Goal: Task Accomplishment & Management: Manage account settings

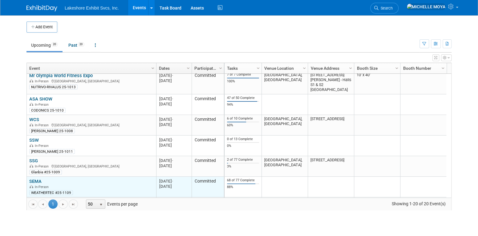
scroll to position [221, 0]
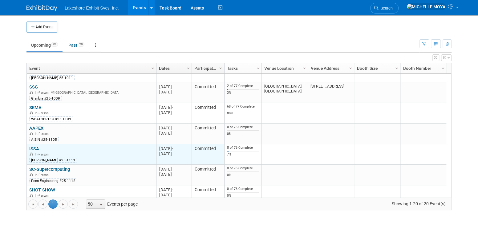
click at [34, 147] on link "ISSA" at bounding box center [34, 149] width 10 height 6
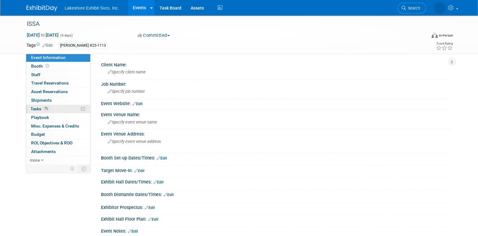
click at [43, 109] on span "7%" at bounding box center [46, 108] width 7 height 5
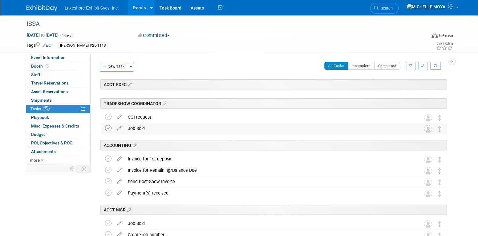
drag, startPoint x: 107, startPoint y: 117, endPoint x: 109, endPoint y: 129, distance: 12.2
click at [107, 117] on icon at bounding box center [108, 117] width 6 height 6
click at [109, 129] on icon at bounding box center [108, 128] width 6 height 6
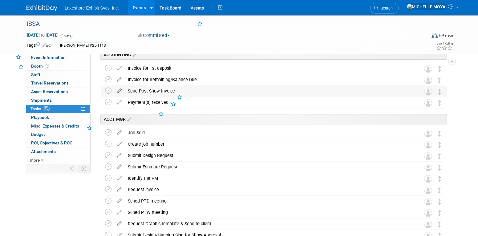
scroll to position [92, 0]
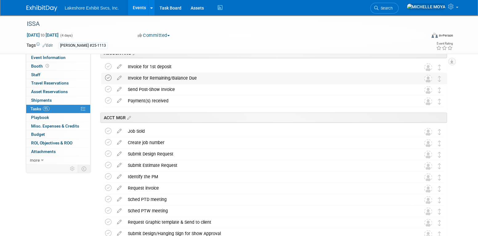
drag, startPoint x: 108, startPoint y: 68, endPoint x: 106, endPoint y: 80, distance: 12.1
click at [107, 70] on td at bounding box center [109, 67] width 9 height 11
click at [110, 77] on icon at bounding box center [108, 78] width 6 height 6
drag, startPoint x: 110, startPoint y: 68, endPoint x: 110, endPoint y: 76, distance: 8.0
click at [110, 68] on icon at bounding box center [108, 66] width 6 height 6
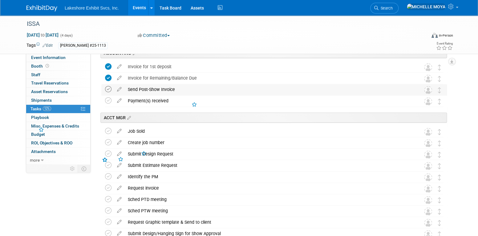
click at [108, 90] on icon at bounding box center [108, 89] width 6 height 6
click at [108, 103] on icon at bounding box center [108, 101] width 6 height 6
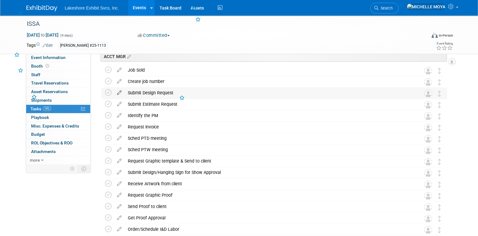
scroll to position [154, 0]
click at [108, 70] on icon at bounding box center [108, 69] width 6 height 6
click at [108, 81] on icon at bounding box center [108, 81] width 6 height 6
click at [109, 92] on icon at bounding box center [108, 92] width 6 height 6
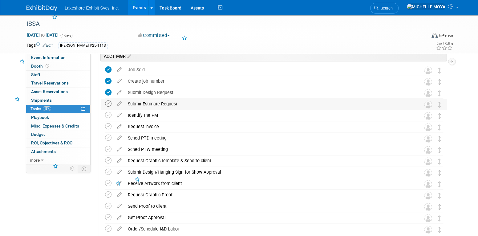
drag, startPoint x: 109, startPoint y: 104, endPoint x: 108, endPoint y: 110, distance: 6.5
click at [109, 104] on icon at bounding box center [108, 104] width 6 height 6
drag, startPoint x: 108, startPoint y: 111, endPoint x: 109, endPoint y: 122, distance: 11.1
click at [108, 112] on icon at bounding box center [108, 115] width 6 height 6
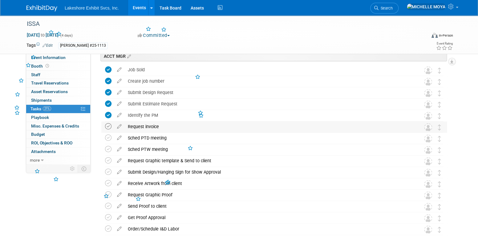
click at [108, 125] on icon at bounding box center [108, 126] width 6 height 6
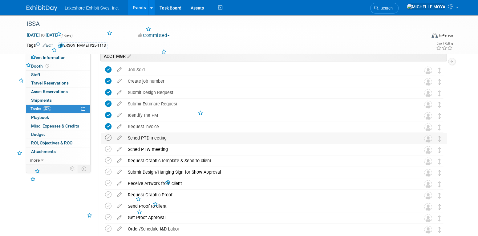
click at [108, 135] on icon at bounding box center [108, 138] width 6 height 6
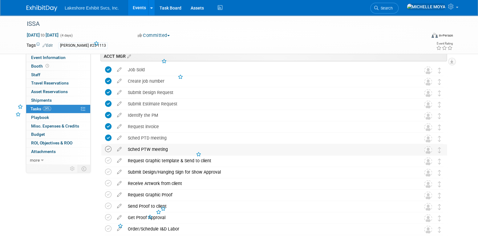
click at [109, 149] on icon at bounding box center [108, 149] width 6 height 6
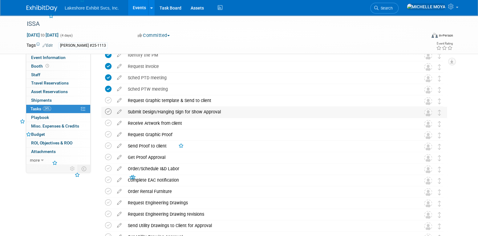
scroll to position [215, 0]
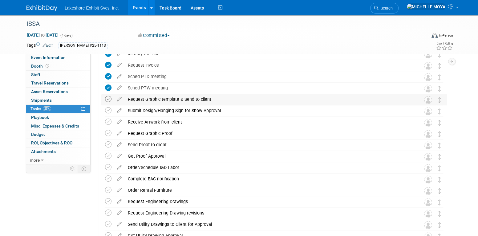
click at [107, 100] on icon at bounding box center [108, 99] width 6 height 6
click at [108, 113] on icon at bounding box center [108, 110] width 6 height 6
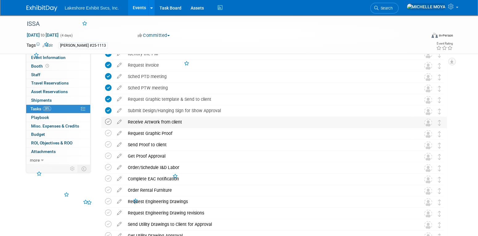
click at [109, 122] on icon at bounding box center [108, 122] width 6 height 6
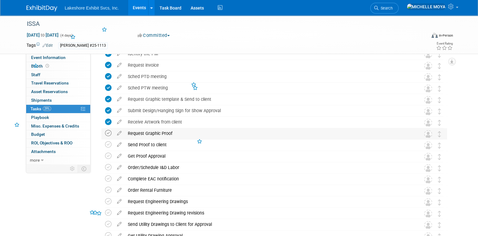
click at [109, 133] on icon at bounding box center [108, 133] width 6 height 6
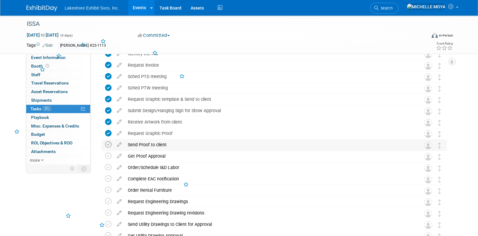
click at [109, 145] on icon at bounding box center [108, 145] width 6 height 6
click at [106, 155] on icon at bounding box center [108, 156] width 6 height 6
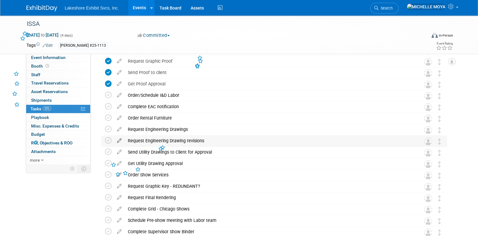
scroll to position [308, 0]
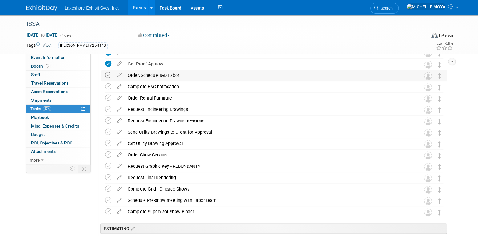
click at [109, 76] on icon at bounding box center [108, 75] width 6 height 6
click at [109, 86] on icon at bounding box center [108, 86] width 6 height 6
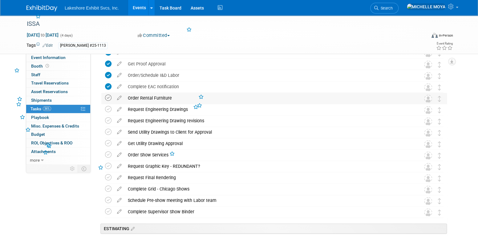
click at [108, 97] on icon at bounding box center [108, 98] width 6 height 6
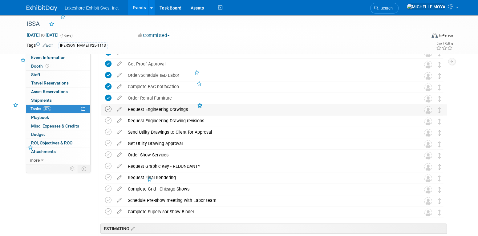
click at [109, 110] on icon at bounding box center [108, 109] width 6 height 6
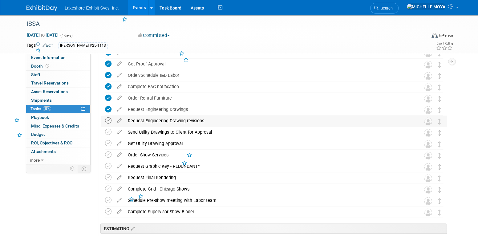
drag, startPoint x: 108, startPoint y: 122, endPoint x: 108, endPoint y: 134, distance: 12.6
click at [108, 122] on icon at bounding box center [108, 121] width 6 height 6
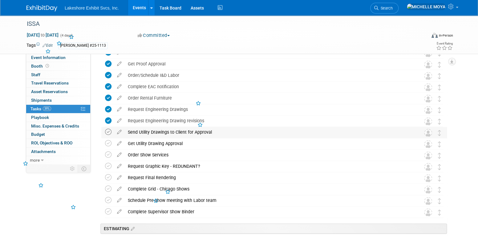
click at [108, 131] on icon at bounding box center [108, 132] width 6 height 6
drag, startPoint x: 108, startPoint y: 141, endPoint x: 109, endPoint y: 150, distance: 9.4
click at [108, 141] on icon at bounding box center [108, 143] width 6 height 6
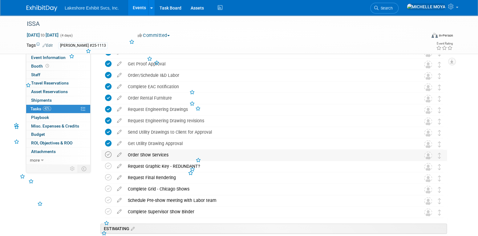
click at [110, 156] on icon at bounding box center [108, 155] width 6 height 6
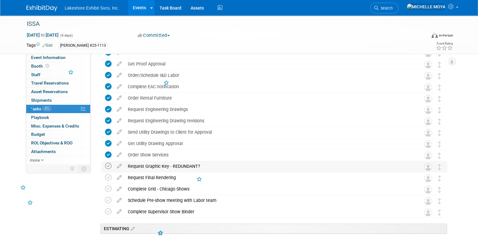
click at [109, 166] on icon at bounding box center [108, 166] width 6 height 6
click at [109, 176] on icon at bounding box center [108, 177] width 6 height 6
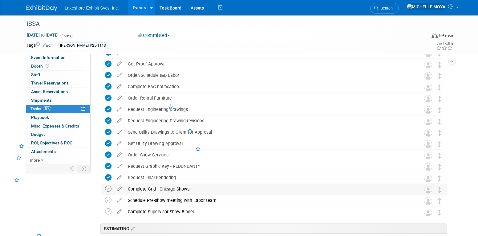
click at [111, 187] on td at bounding box center [109, 189] width 9 height 11
click at [110, 188] on icon at bounding box center [108, 189] width 6 height 6
click at [109, 199] on icon at bounding box center [108, 200] width 6 height 6
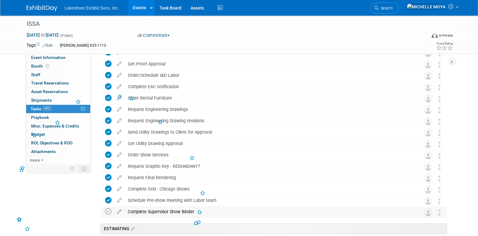
click at [108, 209] on icon at bounding box center [108, 212] width 6 height 6
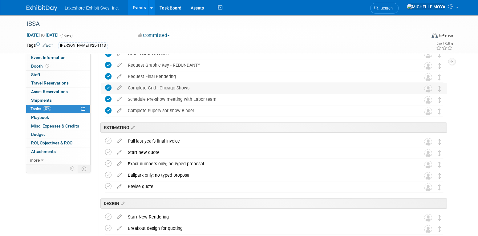
scroll to position [400, 0]
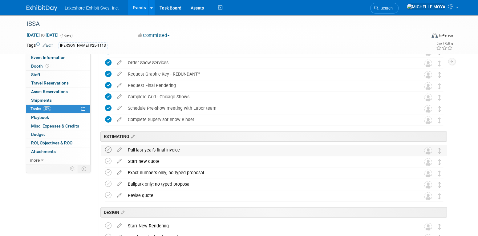
click at [109, 150] on icon at bounding box center [108, 150] width 6 height 6
click at [110, 162] on icon at bounding box center [108, 161] width 6 height 6
click at [107, 174] on icon at bounding box center [108, 173] width 6 height 6
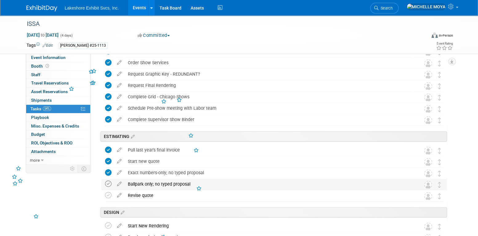
drag, startPoint x: 110, startPoint y: 182, endPoint x: 109, endPoint y: 186, distance: 3.7
click at [109, 182] on icon at bounding box center [108, 184] width 6 height 6
click at [111, 199] on td at bounding box center [109, 195] width 9 height 11
click at [108, 195] on icon at bounding box center [108, 195] width 6 height 6
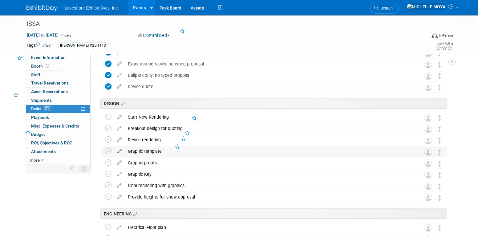
scroll to position [523, 0]
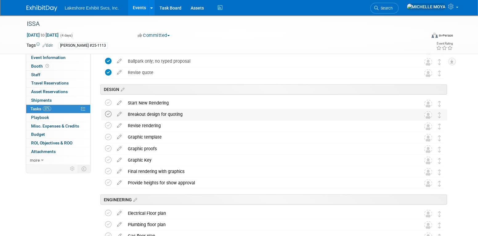
drag, startPoint x: 110, startPoint y: 104, endPoint x: 109, endPoint y: 112, distance: 8.3
click at [110, 108] on td at bounding box center [109, 103] width 9 height 11
click at [108, 114] on icon at bounding box center [108, 114] width 6 height 6
click at [108, 100] on icon at bounding box center [108, 103] width 6 height 6
click at [107, 126] on icon at bounding box center [108, 125] width 6 height 6
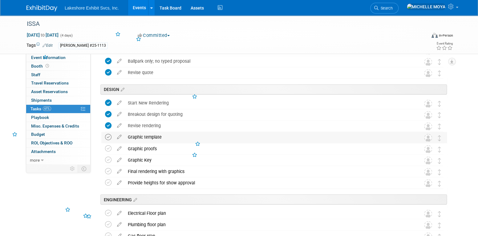
click at [108, 135] on icon at bounding box center [108, 137] width 6 height 6
click at [108, 146] on icon at bounding box center [108, 148] width 6 height 6
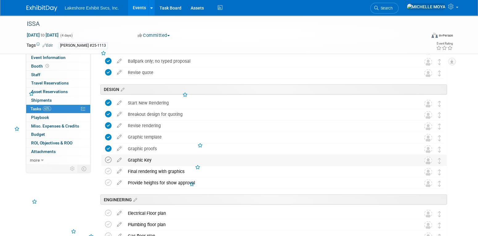
click at [108, 159] on icon at bounding box center [108, 160] width 6 height 6
click at [108, 172] on icon at bounding box center [108, 171] width 6 height 6
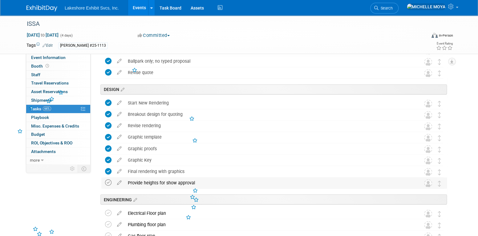
click at [110, 182] on icon at bounding box center [108, 182] width 6 height 6
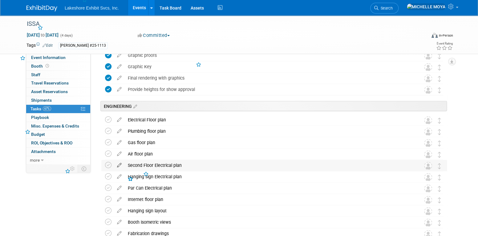
scroll to position [646, 0]
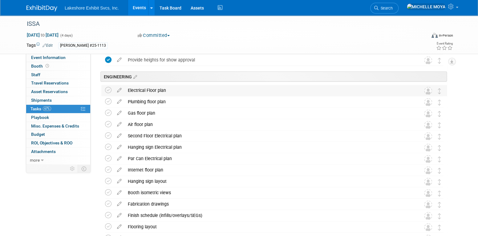
drag, startPoint x: 108, startPoint y: 89, endPoint x: 109, endPoint y: 94, distance: 5.4
click at [108, 90] on icon at bounding box center [108, 90] width 6 height 6
click at [109, 98] on icon at bounding box center [108, 101] width 6 height 6
click at [108, 110] on icon at bounding box center [108, 113] width 6 height 6
click at [108, 126] on icon at bounding box center [108, 124] width 6 height 6
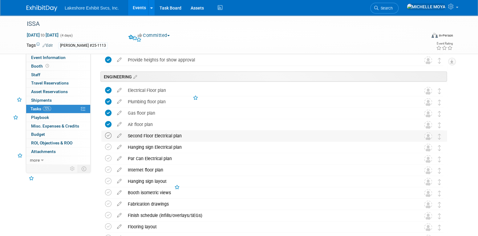
click at [109, 133] on icon at bounding box center [108, 135] width 6 height 6
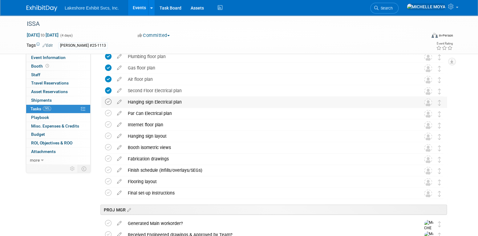
scroll to position [677, 0]
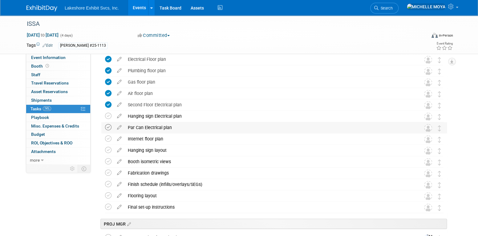
drag, startPoint x: 108, startPoint y: 114, endPoint x: 109, endPoint y: 124, distance: 9.9
click at [108, 114] on icon at bounding box center [108, 116] width 6 height 6
click at [108, 126] on icon at bounding box center [108, 127] width 6 height 6
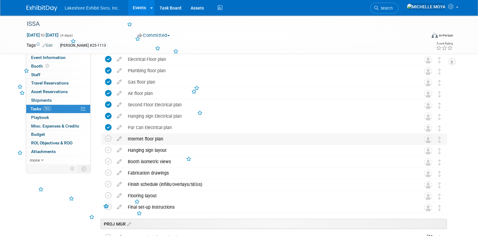
click at [108, 135] on td at bounding box center [109, 139] width 9 height 11
drag, startPoint x: 109, startPoint y: 137, endPoint x: 108, endPoint y: 151, distance: 13.5
click at [109, 139] on icon at bounding box center [108, 139] width 6 height 6
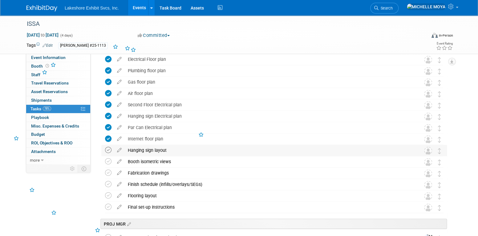
click at [109, 153] on icon at bounding box center [108, 150] width 6 height 6
drag, startPoint x: 109, startPoint y: 160, endPoint x: 108, endPoint y: 164, distance: 3.8
click at [109, 160] on icon at bounding box center [108, 161] width 6 height 6
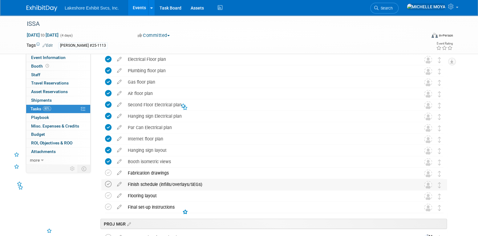
drag, startPoint x: 109, startPoint y: 170, endPoint x: 107, endPoint y: 184, distance: 13.7
click at [108, 171] on icon at bounding box center [108, 173] width 6 height 6
click at [107, 186] on icon at bounding box center [108, 184] width 6 height 6
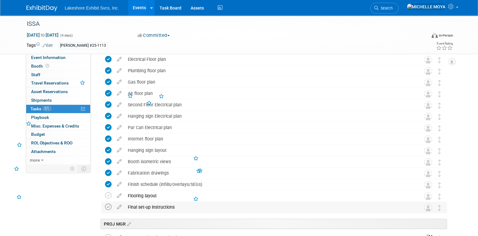
drag, startPoint x: 108, startPoint y: 195, endPoint x: 108, endPoint y: 204, distance: 9.6
click at [108, 195] on icon at bounding box center [108, 196] width 6 height 6
click at [109, 205] on icon at bounding box center [108, 207] width 6 height 6
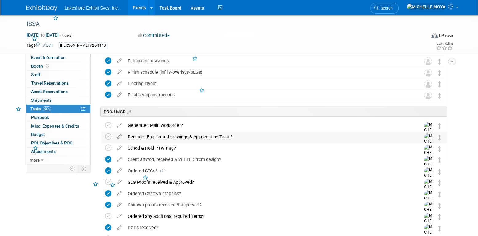
scroll to position [800, 0]
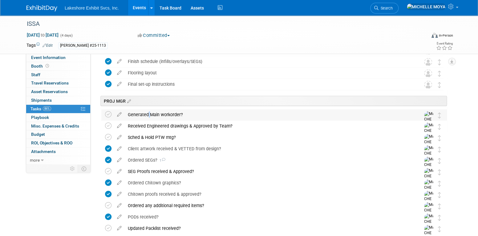
click at [146, 114] on div "Generated Main workorder?" at bounding box center [268, 115] width 287 height 10
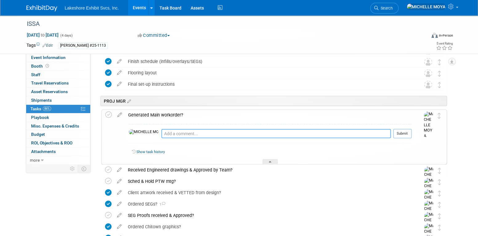
drag, startPoint x: 146, startPoint y: 114, endPoint x: 158, endPoint y: 131, distance: 20.8
click at [161, 131] on textarea at bounding box center [275, 133] width 229 height 9
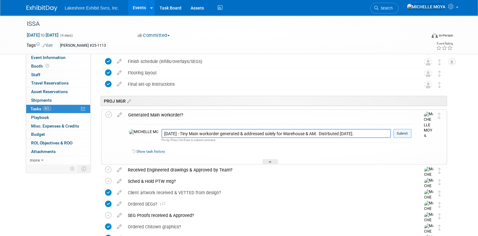
type textarea "8.15.25 - Tiny Main workorder generated & addressed solely for Warehouse & AM. …"
drag, startPoint x: 398, startPoint y: 135, endPoint x: 396, endPoint y: 133, distance: 3.3
click at [399, 135] on button "Submit" at bounding box center [402, 133] width 18 height 9
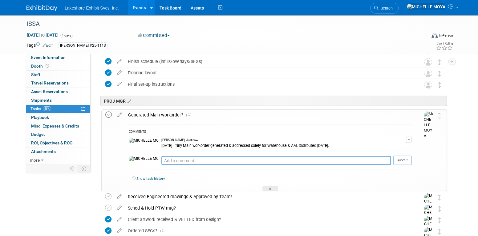
drag, startPoint x: 108, startPoint y: 115, endPoint x: 111, endPoint y: 116, distance: 3.3
click at [108, 115] on icon at bounding box center [108, 115] width 6 height 6
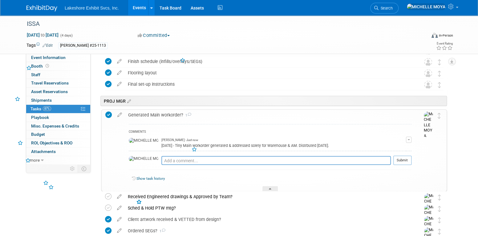
click at [147, 114] on div "Generated Main workorder? 1" at bounding box center [268, 115] width 286 height 10
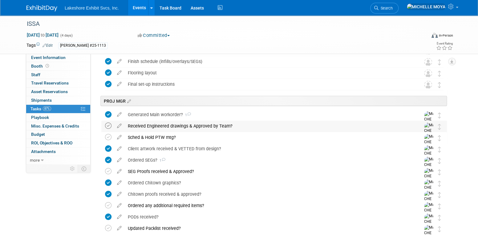
click at [109, 126] on icon at bounding box center [108, 126] width 6 height 6
click at [109, 138] on icon at bounding box center [108, 137] width 6 height 6
click at [151, 161] on div "Ordered SEGs? 1" at bounding box center [268, 160] width 287 height 10
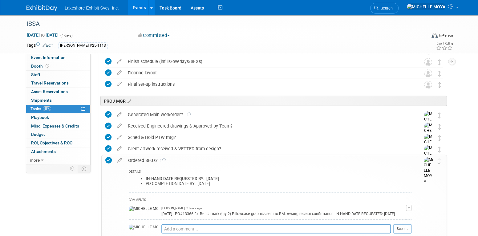
click at [151, 161] on div "Ordered SEGs? 1" at bounding box center [268, 160] width 286 height 10
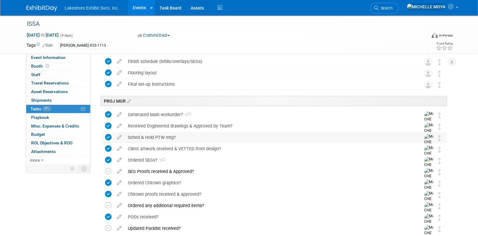
click at [155, 141] on div "Sched & Hold PTW mtg?" at bounding box center [268, 137] width 287 height 10
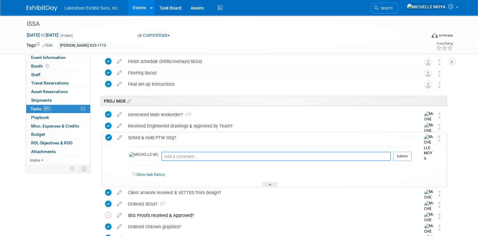
click at [163, 158] on textarea at bounding box center [275, 156] width 229 height 9
type textarea "8.15.25 - Due to simplicity of job, PTD/PTW combined"
click at [401, 157] on button "Submit" at bounding box center [402, 156] width 18 height 9
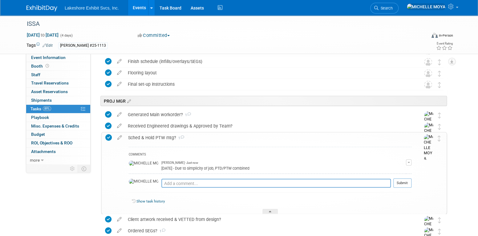
click at [164, 134] on div "Sched & Hold PTW mtg? 1" at bounding box center [268, 138] width 286 height 10
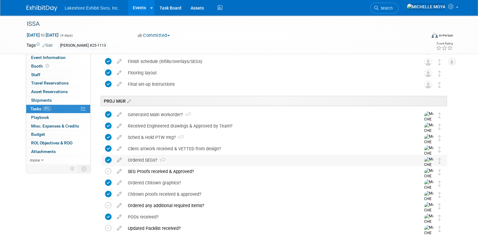
click at [151, 160] on div "Ordered SEGs? 1" at bounding box center [268, 160] width 287 height 10
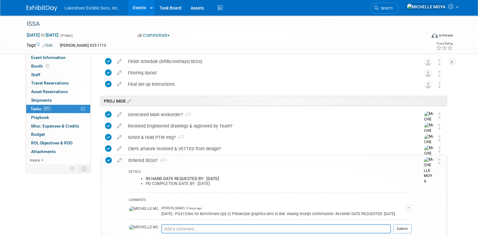
click at [151, 160] on div "Ordered SEGs? 1" at bounding box center [268, 160] width 286 height 10
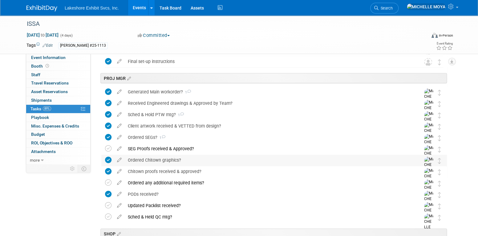
scroll to position [862, 0]
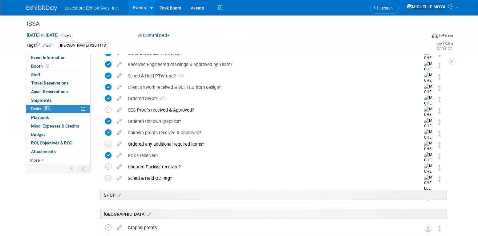
click at [69, 108] on link "89% Tasks 89%" at bounding box center [58, 109] width 64 height 8
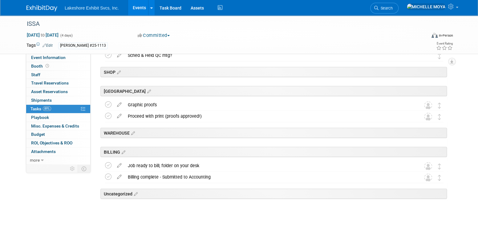
scroll to position [988, 0]
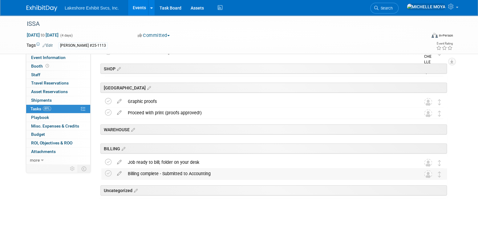
drag, startPoint x: 108, startPoint y: 162, endPoint x: 109, endPoint y: 169, distance: 7.1
click at [109, 162] on icon at bounding box center [108, 162] width 6 height 6
click at [110, 175] on icon at bounding box center [108, 173] width 6 height 6
drag, startPoint x: 109, startPoint y: 101, endPoint x: 109, endPoint y: 110, distance: 8.6
click at [109, 102] on icon at bounding box center [108, 101] width 6 height 6
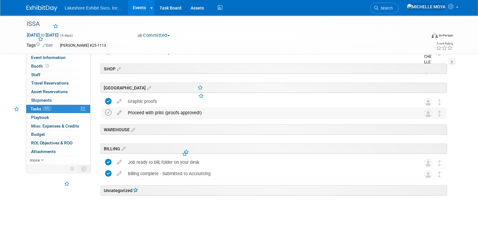
click at [109, 110] on icon at bounding box center [108, 113] width 6 height 6
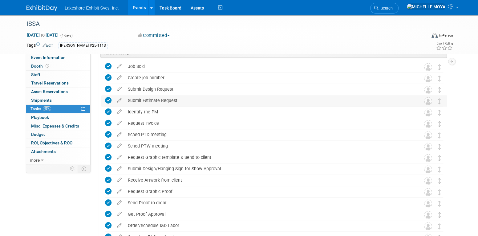
scroll to position [0, 0]
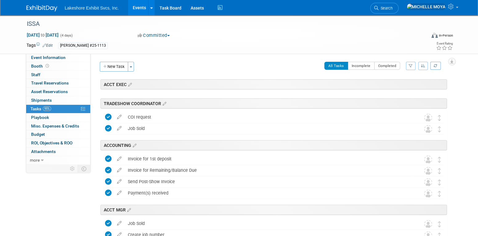
click at [410, 68] on button "button" at bounding box center [411, 66] width 10 height 8
click at [395, 86] on select "-- Select Assignee -- All unassigned tasks Assigned to me Amanda Koss Dave Desa…" at bounding box center [384, 85] width 51 height 9
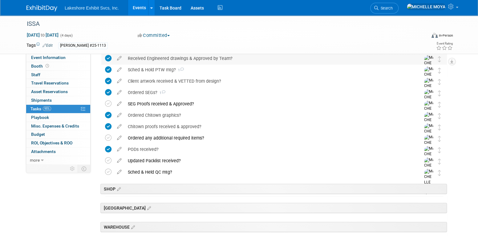
scroll to position [154, 0]
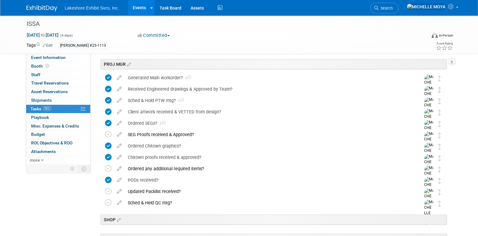
click at [138, 6] on link "Events" at bounding box center [139, 7] width 22 height 15
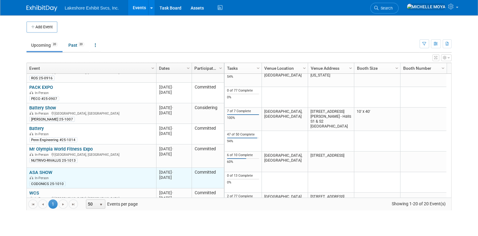
scroll to position [110, 0]
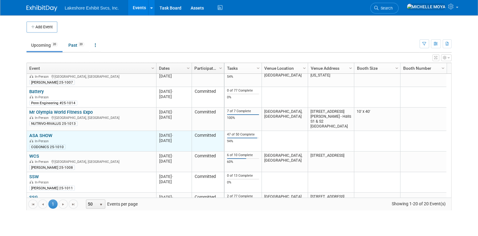
click at [46, 136] on link "ASA SHOW" at bounding box center [40, 136] width 23 height 6
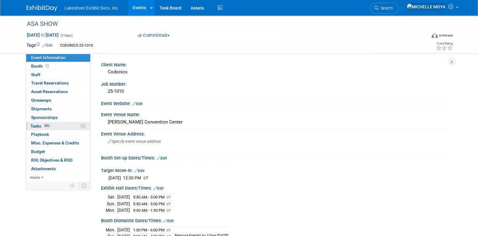
click at [49, 126] on span "94%" at bounding box center [47, 126] width 8 height 5
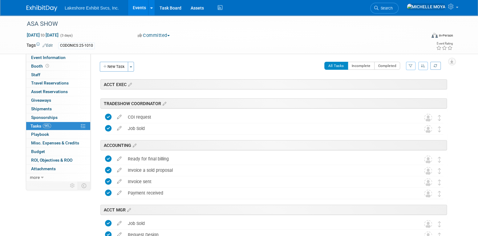
click at [410, 65] on icon "button" at bounding box center [410, 66] width 4 height 4
click at [398, 85] on select "-- Select Assignee -- All unassigned tasks Assigned to me Amanda Koss Dave Desa…" at bounding box center [384, 85] width 51 height 9
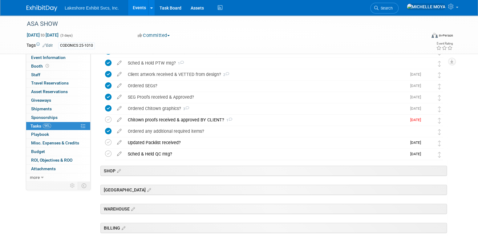
scroll to position [154, 0]
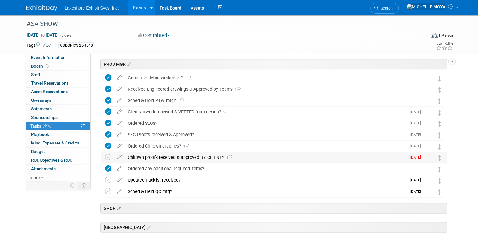
click at [194, 154] on div "Chitown proofs received & approved BY CLIENT? 1" at bounding box center [266, 157] width 282 height 10
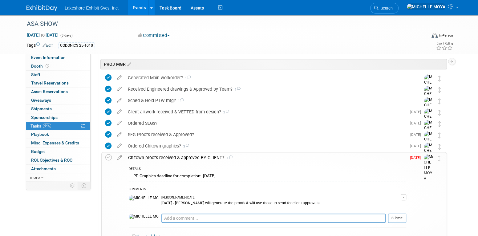
click at [402, 197] on span "button" at bounding box center [403, 197] width 2 height 1
click at [381, 205] on link "Edit Comment" at bounding box center [381, 206] width 49 height 9
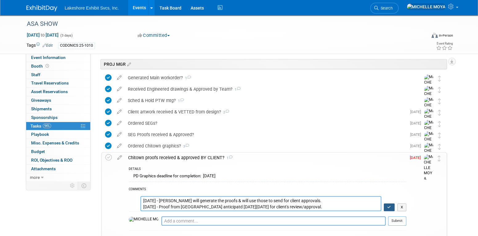
type textarea "8.13.25 - Stephen will generate the proofs & will use those to send for client …"
click at [389, 209] on icon "button" at bounding box center [389, 208] width 4 height 4
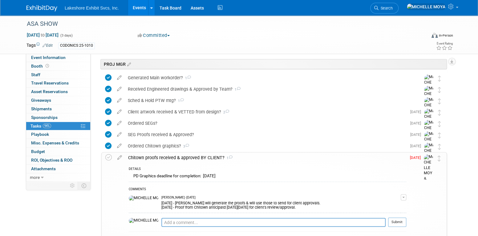
click at [70, 125] on link "94% Tasks 94%" at bounding box center [58, 126] width 64 height 8
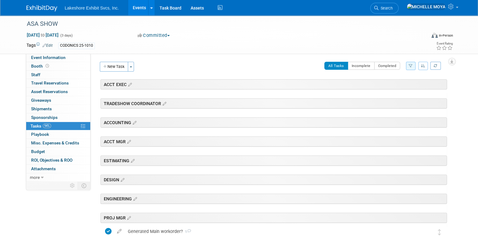
click at [138, 8] on link "Events" at bounding box center [139, 7] width 22 height 15
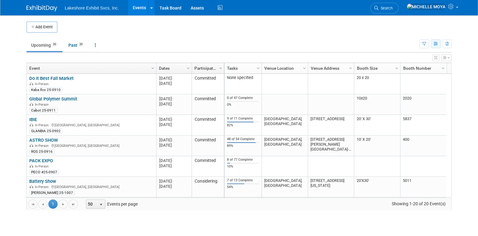
click at [434, 42] on icon "button" at bounding box center [435, 44] width 5 height 4
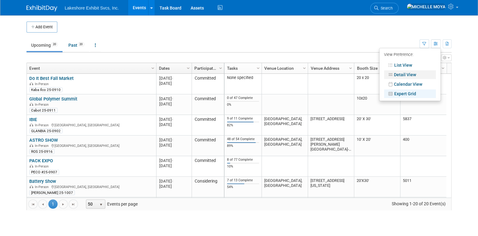
click at [409, 70] on link "Detail View" at bounding box center [410, 74] width 52 height 9
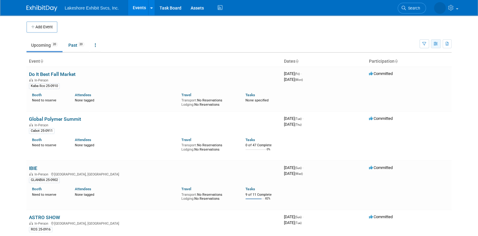
click at [436, 43] on icon "button" at bounding box center [435, 44] width 5 height 4
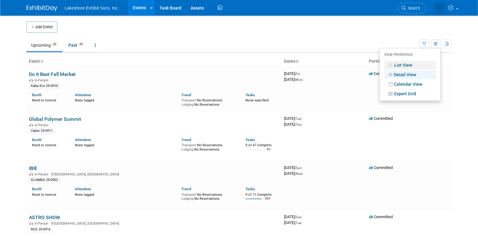
click at [409, 65] on link "List View" at bounding box center [410, 65] width 52 height 9
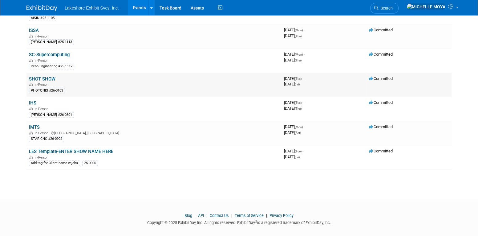
scroll to position [383, 0]
